Goal: Information Seeking & Learning: Learn about a topic

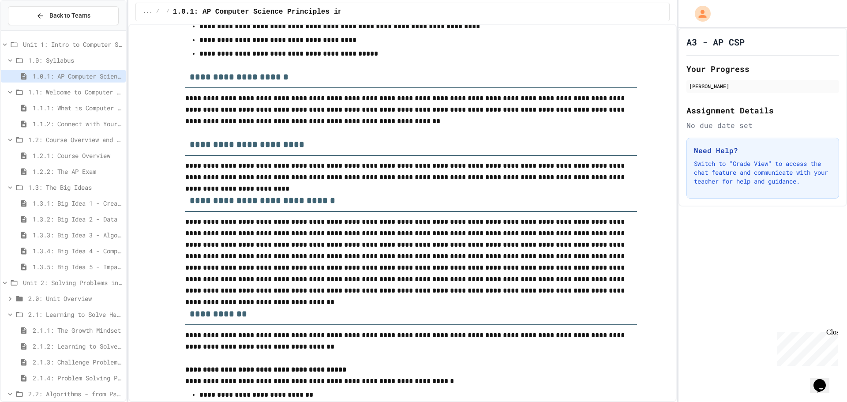
scroll to position [397, 0]
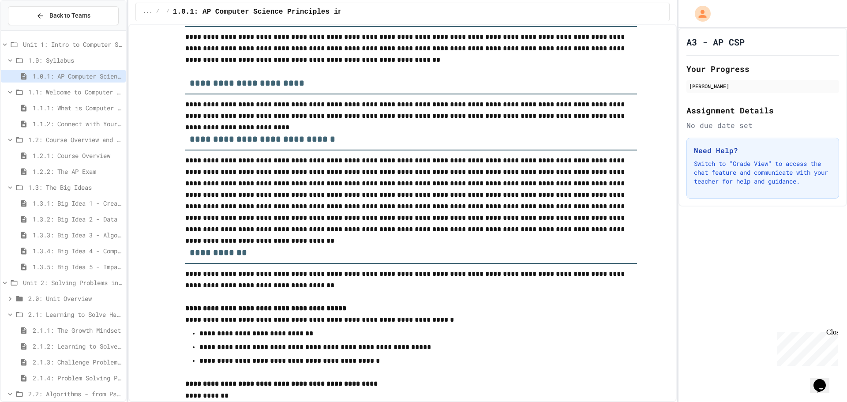
click at [55, 152] on span "1.2.1: Course Overview" at bounding box center [78, 155] width 90 height 9
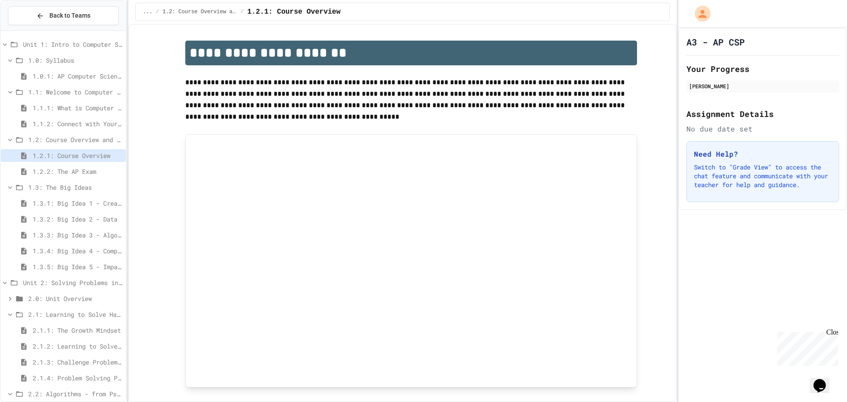
click at [60, 172] on span "1.2.2: The AP Exam" at bounding box center [78, 171] width 90 height 9
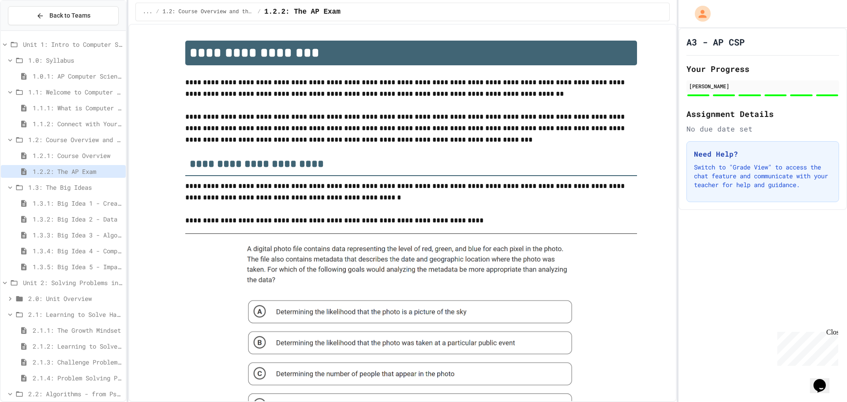
click at [59, 206] on span "1.3.1: Big Idea 1 - Creative Development" at bounding box center [78, 203] width 90 height 9
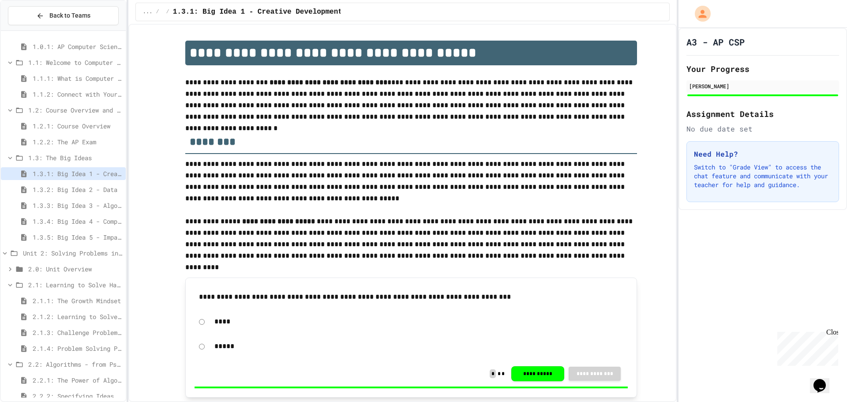
scroll to position [44, 0]
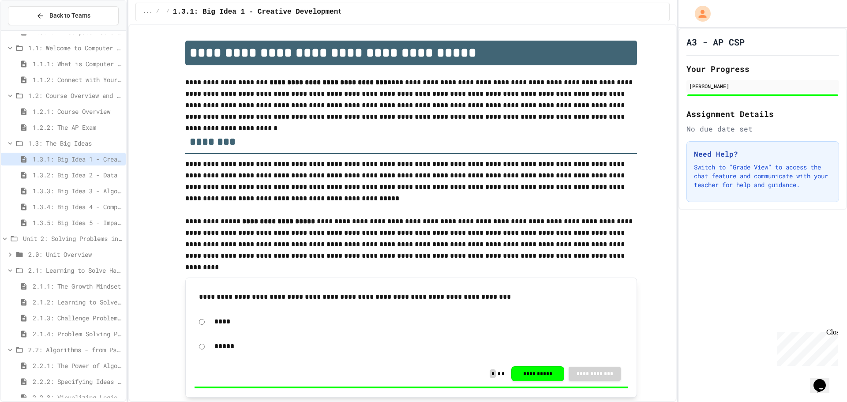
click at [71, 255] on span "2.0: Unit Overview" at bounding box center [75, 254] width 94 height 9
click at [76, 272] on span "2.0.1: Unit Overview" at bounding box center [78, 270] width 90 height 9
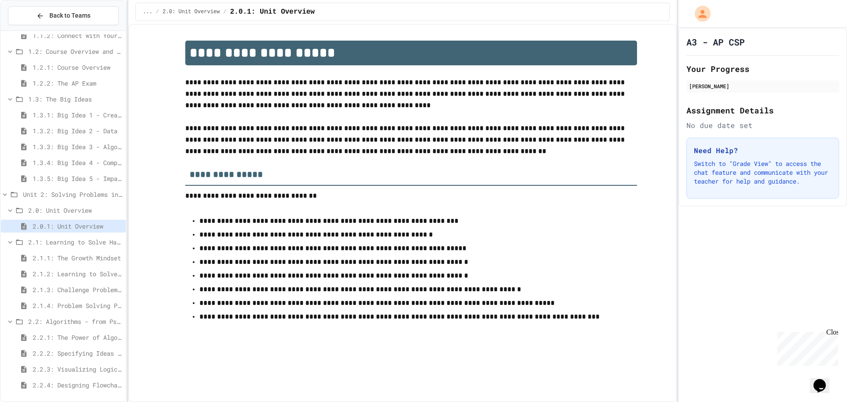
scroll to position [132, 0]
